Goal: Task Accomplishment & Management: Use online tool/utility

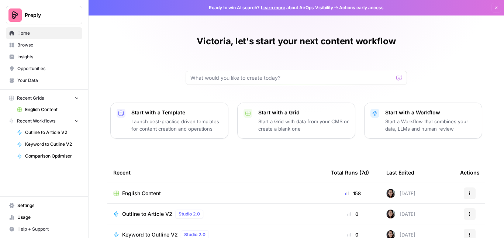
click at [155, 193] on span "English Content" at bounding box center [141, 193] width 39 height 7
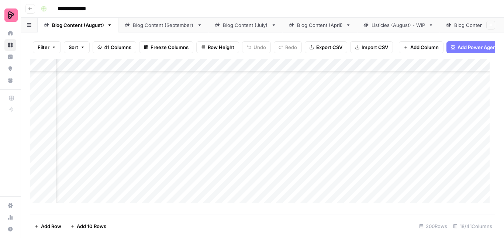
scroll to position [3356, 299]
click at [192, 165] on div "Add Column" at bounding box center [262, 133] width 465 height 149
click at [271, 190] on div "Add Column" at bounding box center [262, 133] width 465 height 149
click at [183, 159] on div "Add Column" at bounding box center [262, 133] width 465 height 149
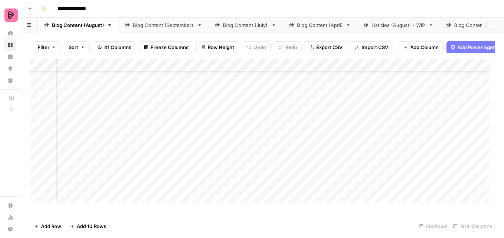
click at [183, 160] on div "Add Column" at bounding box center [262, 133] width 465 height 149
click at [267, 162] on div "Add Column" at bounding box center [262, 133] width 465 height 149
click at [267, 162] on textarea "**********" at bounding box center [300, 160] width 118 height 10
click at [397, 164] on div "Add Column" at bounding box center [262, 133] width 465 height 149
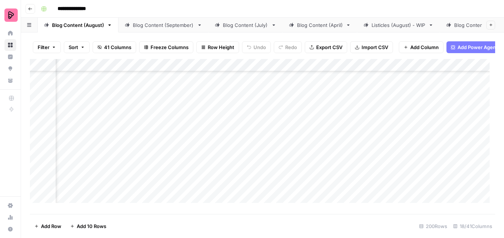
click at [397, 164] on div "Add Column" at bounding box center [262, 133] width 465 height 149
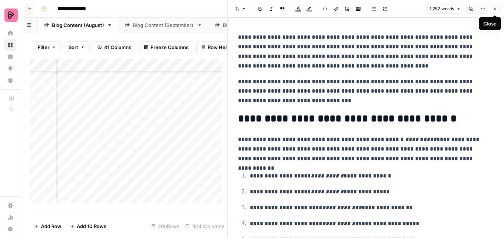
click at [494, 8] on icon "button" at bounding box center [494, 9] width 4 height 4
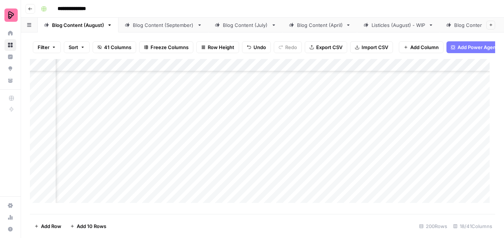
scroll to position [3393, 299]
